Goal: Communication & Community: Ask a question

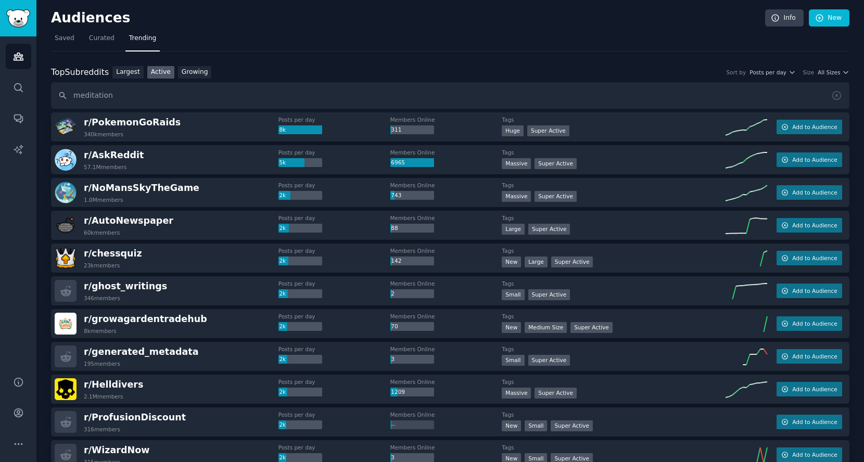
type input "meditation"
click at [188, 74] on link "Growing" at bounding box center [195, 72] width 34 height 13
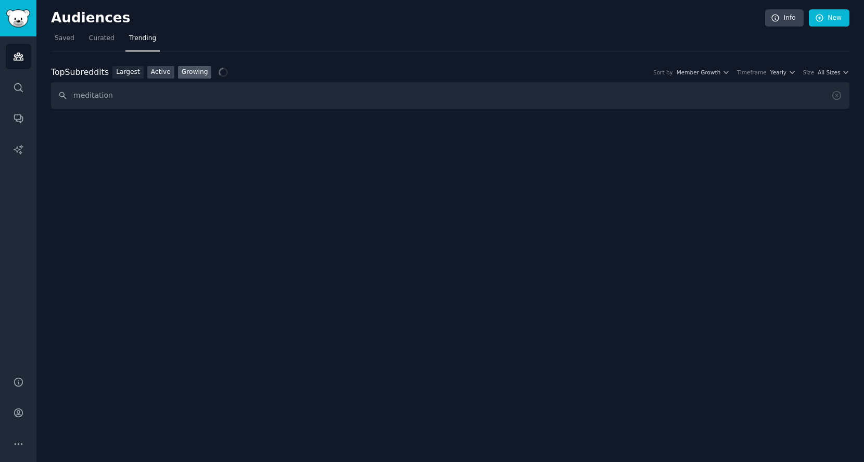
click at [156, 70] on link "Active" at bounding box center [160, 72] width 27 height 13
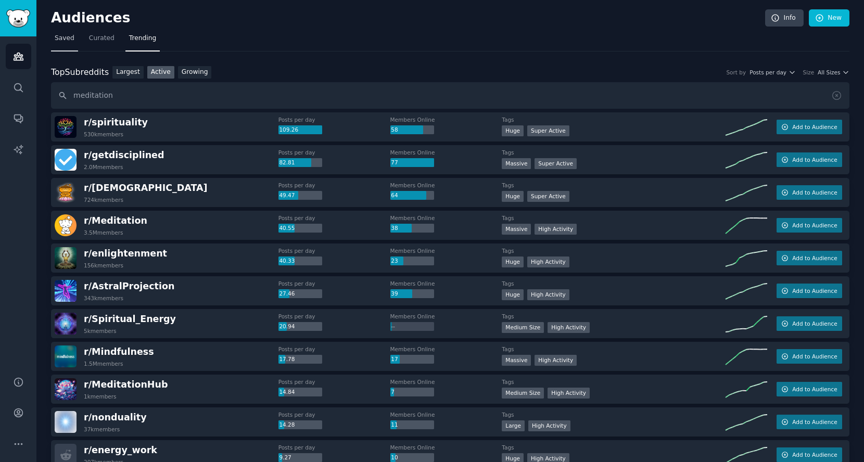
click at [70, 41] on span "Saved" at bounding box center [65, 38] width 20 height 9
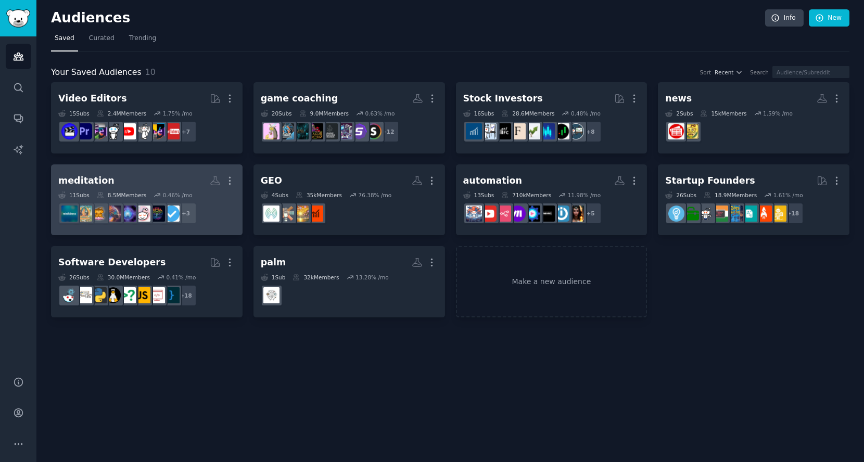
click at [165, 197] on div "0.46 % /mo" at bounding box center [178, 195] width 30 height 7
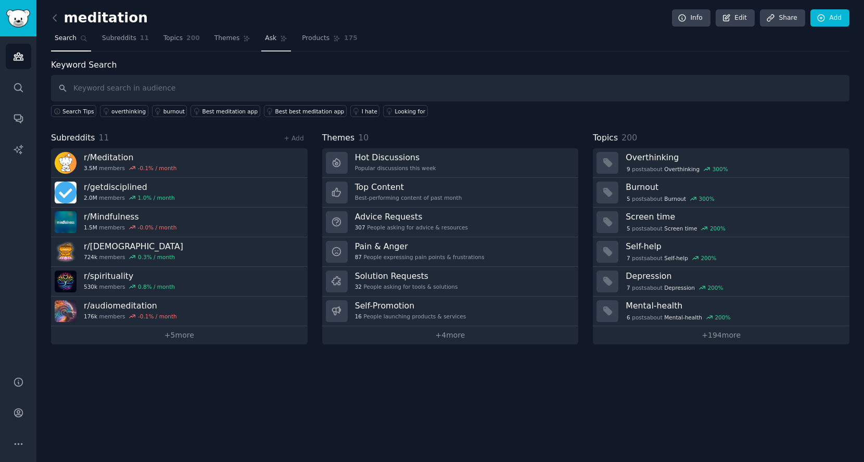
click at [265, 34] on span "Ask" at bounding box center [270, 38] width 11 height 9
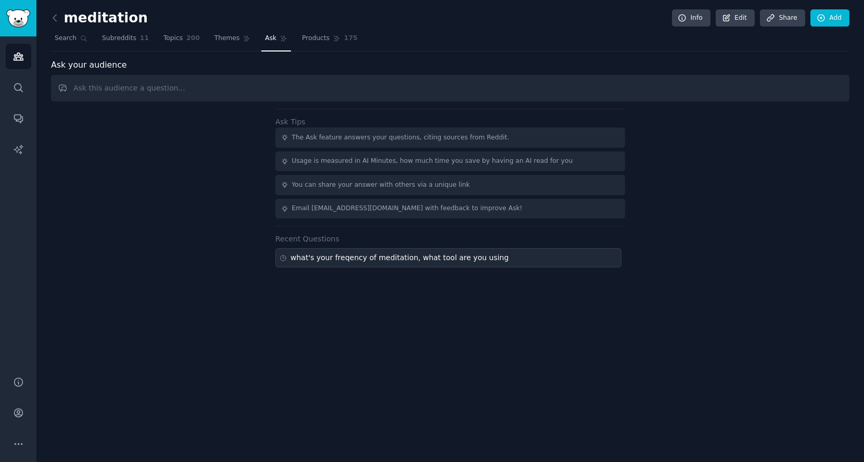
click at [362, 261] on div "what's your freqency of meditation, what tool are you using" at bounding box center [399, 257] width 218 height 11
type input "what's your freqency of meditation, what tool are you using"
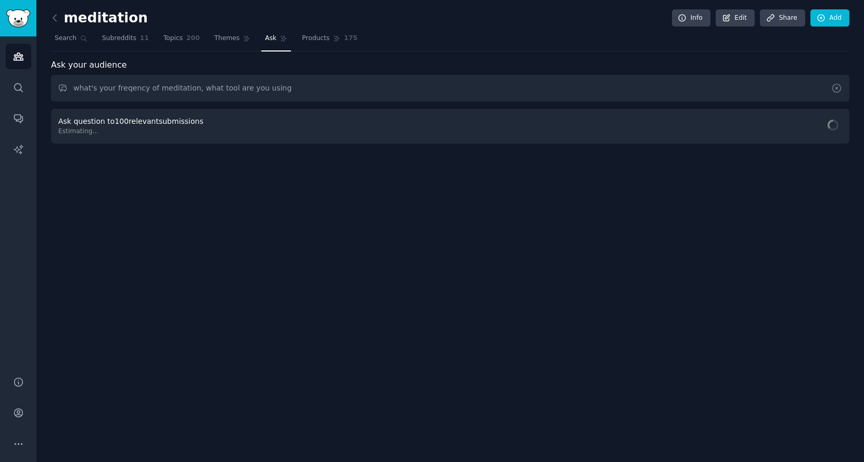
click at [836, 91] on icon at bounding box center [837, 88] width 8 height 8
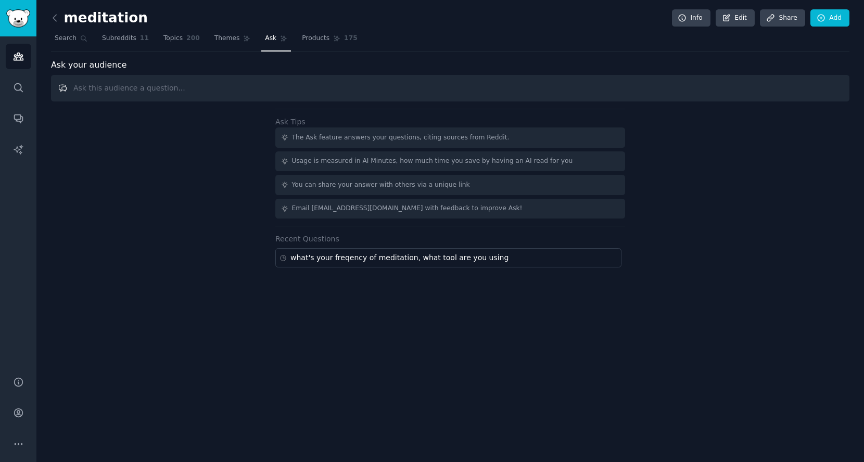
click at [554, 90] on input "text" at bounding box center [450, 88] width 799 height 27
type input "w"
type input "are you interested in meditation in [GEOGRAPHIC_DATA][DEMOGRAPHIC_DATA]?"
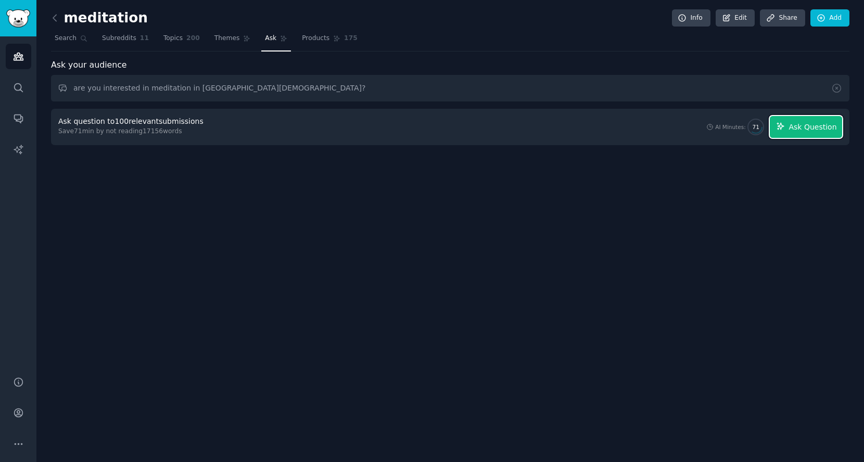
click at [804, 127] on span "Ask Question" at bounding box center [813, 127] width 48 height 11
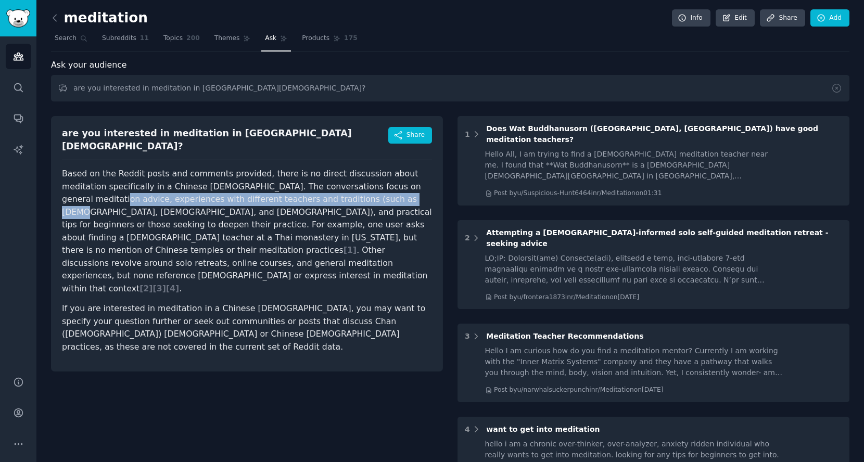
drag, startPoint x: 95, startPoint y: 189, endPoint x: 392, endPoint y: 191, distance: 297.3
click at [392, 191] on p "Based on the Reddit posts and comments provided, there is no direct discussion …" at bounding box center [247, 232] width 370 height 128
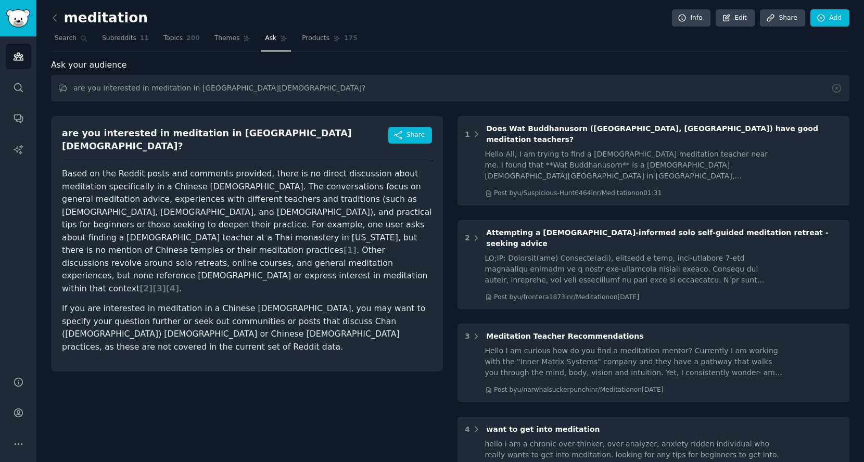
click at [226, 237] on p "Based on the Reddit posts and comments provided, there is no direct discussion …" at bounding box center [247, 232] width 370 height 128
